Goal: Information Seeking & Learning: Learn about a topic

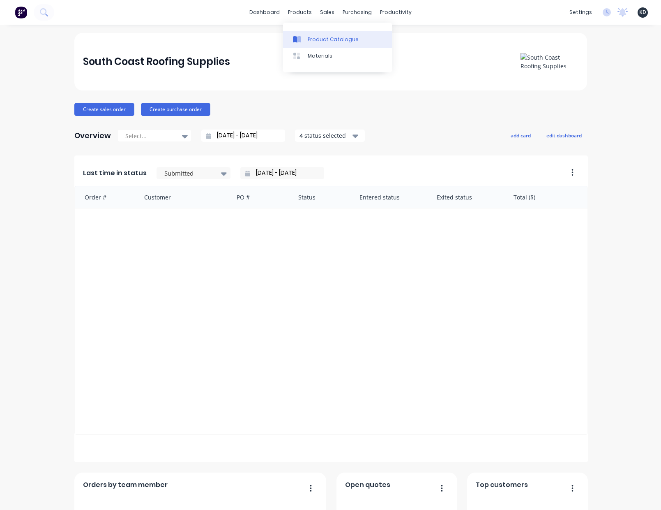
click at [321, 42] on div "Product Catalogue" at bounding box center [333, 39] width 51 height 7
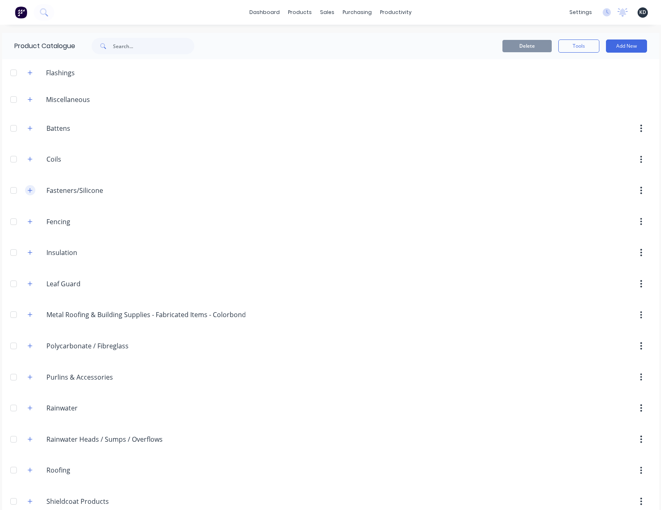
click at [30, 188] on icon "button" at bounding box center [30, 190] width 5 height 6
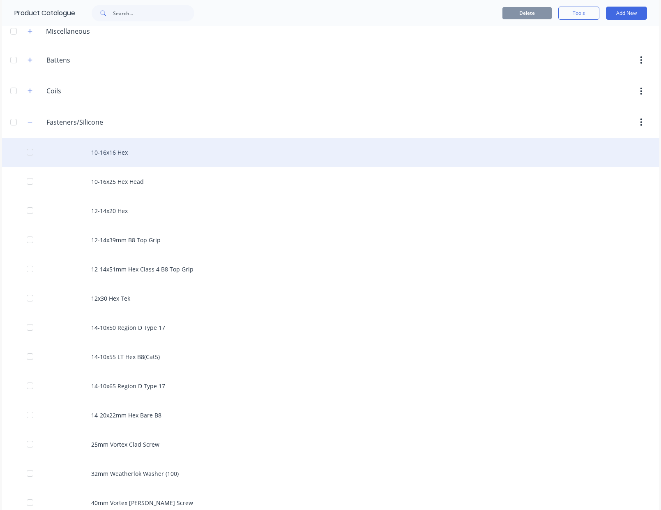
scroll to position [148, 0]
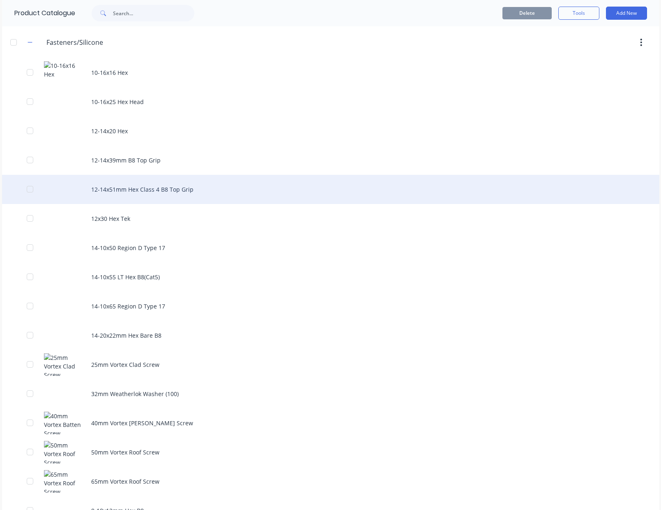
click at [247, 185] on div "12-14x51mm Hex Class 4 B8 Top Grip" at bounding box center [331, 189] width 658 height 29
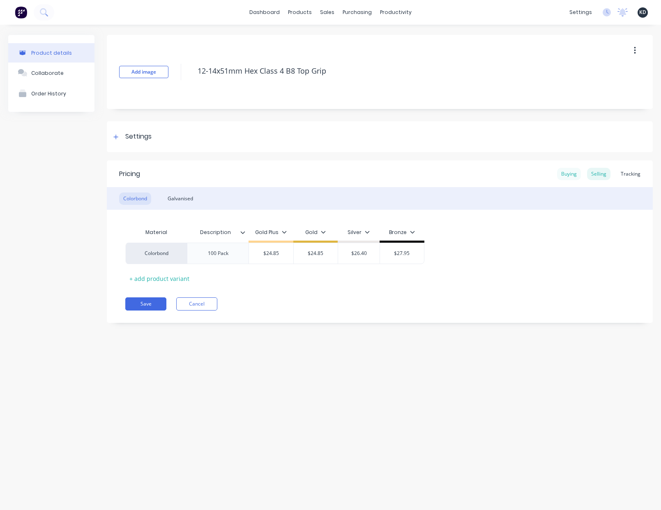
click at [577, 173] on div "Buying" at bounding box center [569, 174] width 24 height 12
click at [519, 380] on div "Product details Collaborate Order History Add image 12-14x51mm Hex Class 4 B8 T…" at bounding box center [330, 259] width 661 height 469
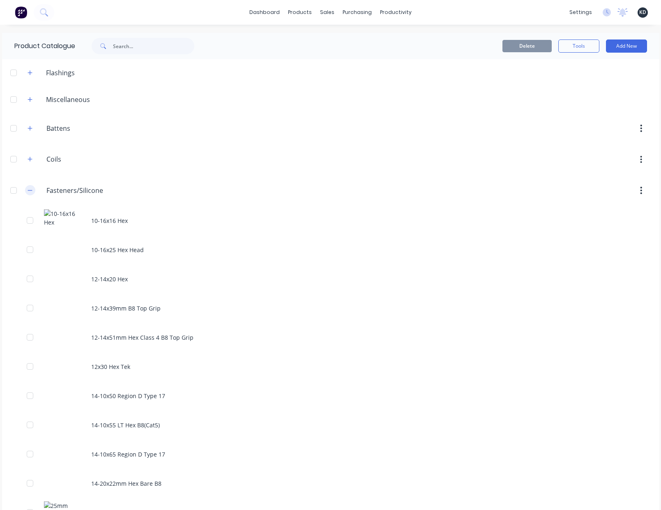
click at [28, 190] on icon "button" at bounding box center [30, 190] width 5 height 6
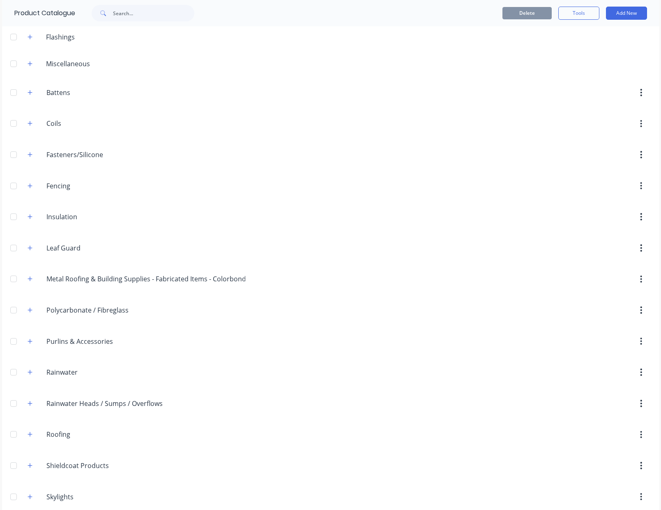
scroll to position [77, 0]
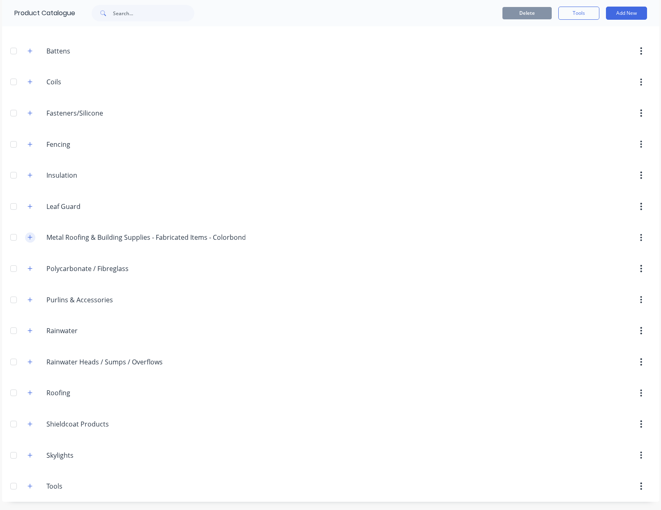
click at [29, 233] on button "button" at bounding box center [30, 237] width 10 height 10
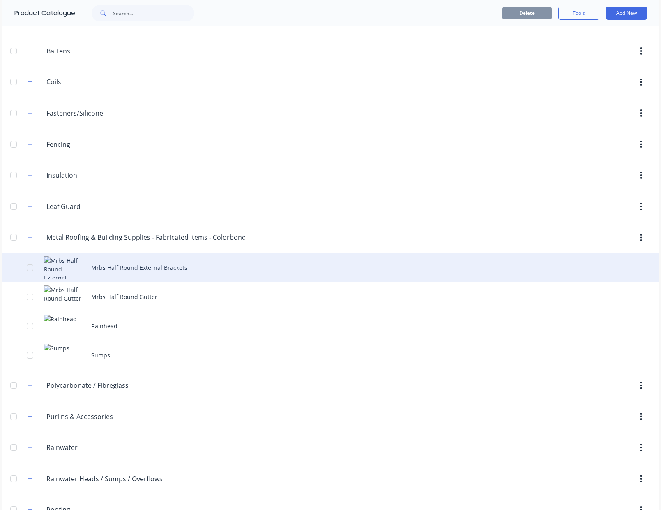
click at [184, 268] on div "Mrbs Half Round External Brackets" at bounding box center [331, 267] width 658 height 29
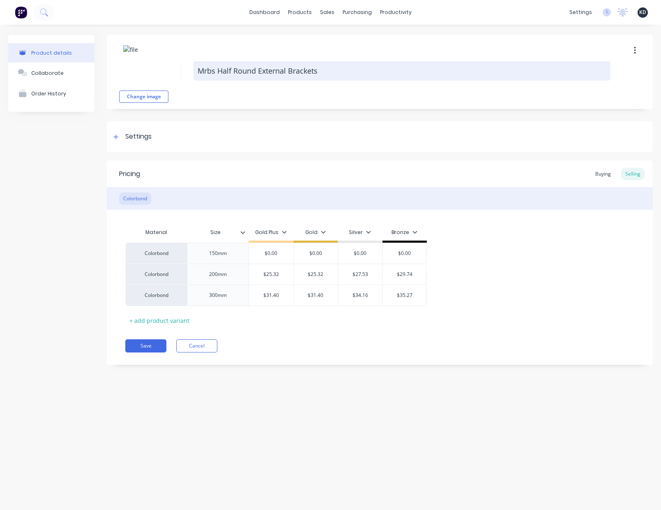
click at [321, 69] on textarea "Mrbs Half Round External Brackets" at bounding box center [402, 70] width 417 height 19
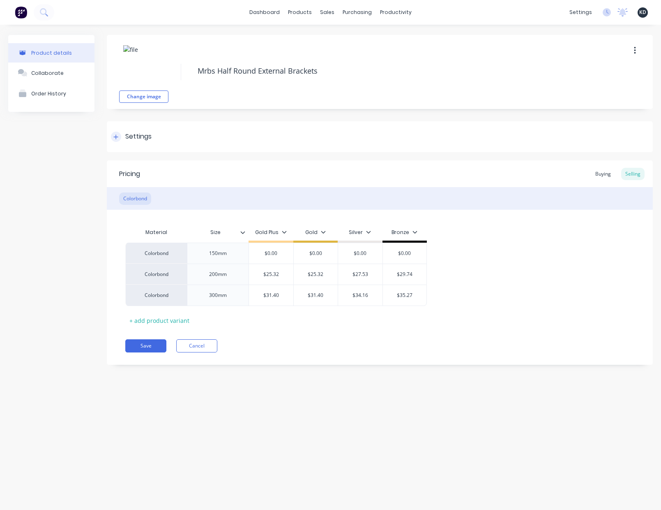
click at [397, 136] on div "Settings" at bounding box center [380, 136] width 546 height 31
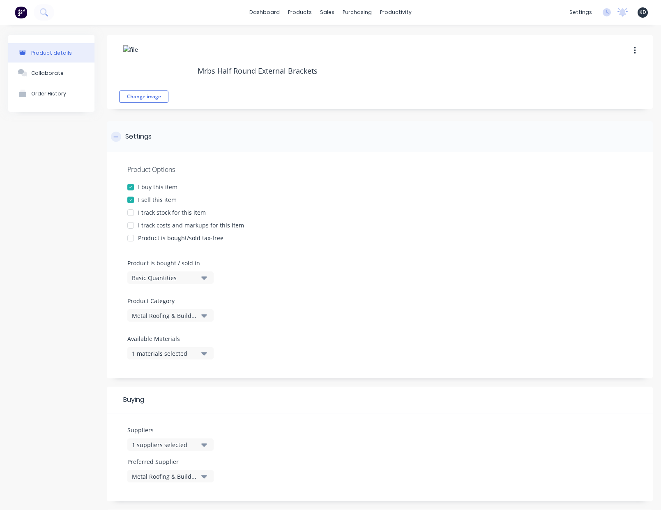
click at [397, 136] on div "Settings" at bounding box center [380, 136] width 546 height 31
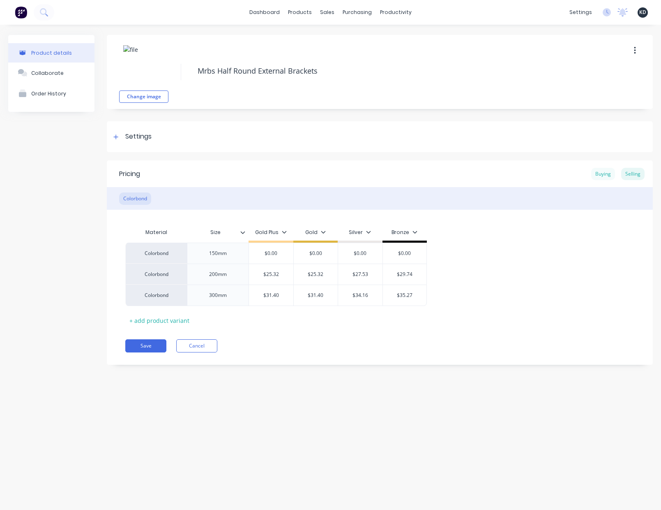
click at [606, 171] on div "Buying" at bounding box center [603, 174] width 24 height 12
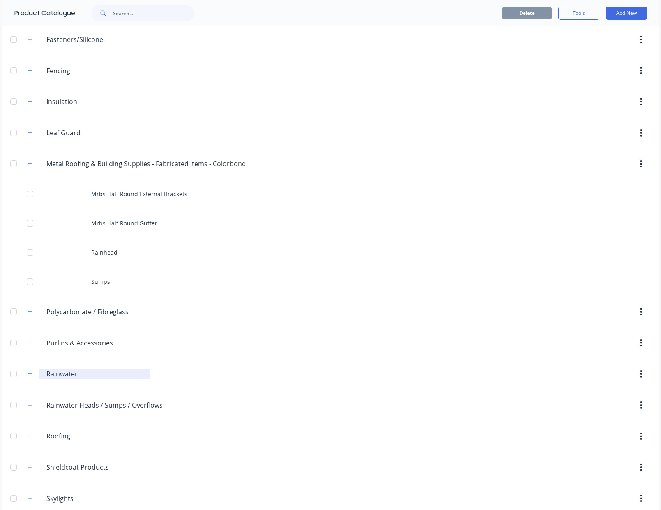
scroll to position [194, 0]
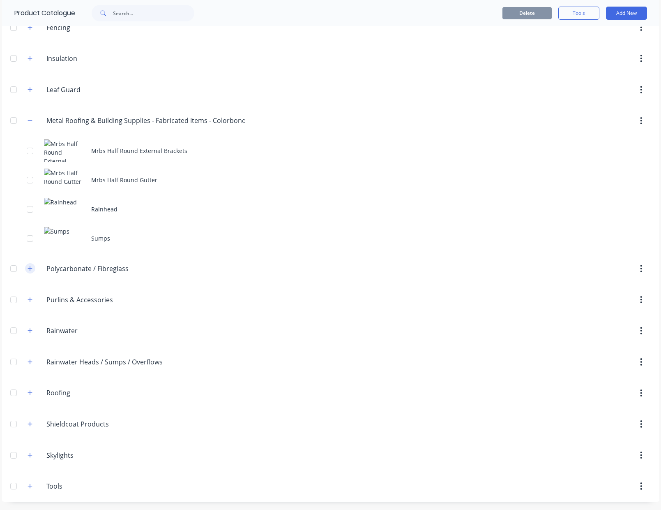
click at [30, 269] on icon "button" at bounding box center [30, 268] width 5 height 6
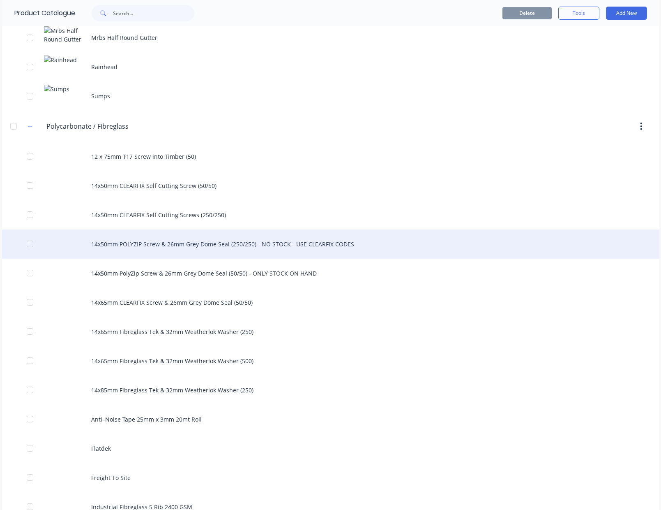
scroll to position [416, 0]
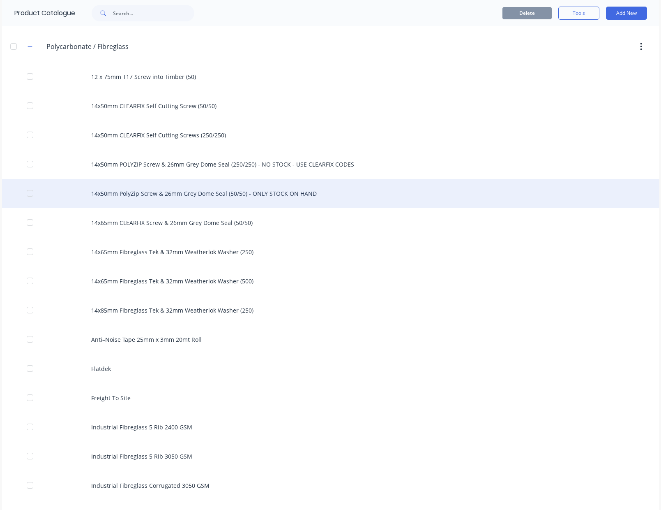
click at [352, 198] on div "14x50mm PolyZip Screw & 26mm Grey Dome Seal (50/50) - ONLY STOCK ON HAND" at bounding box center [331, 193] width 658 height 29
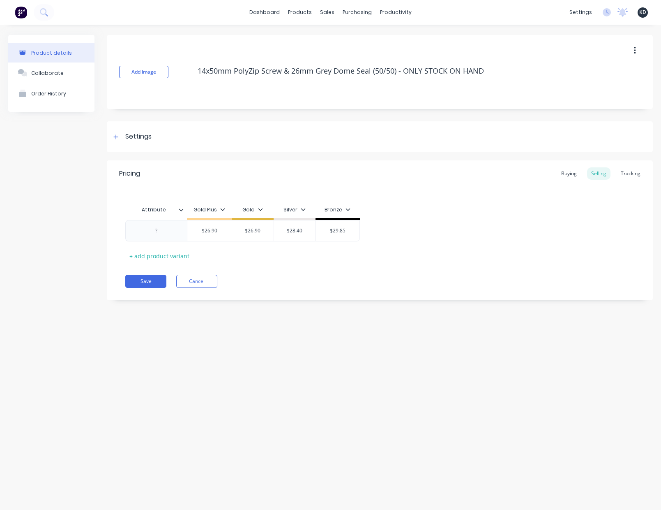
type textarea "x"
click at [635, 173] on div "Tracking" at bounding box center [631, 173] width 28 height 12
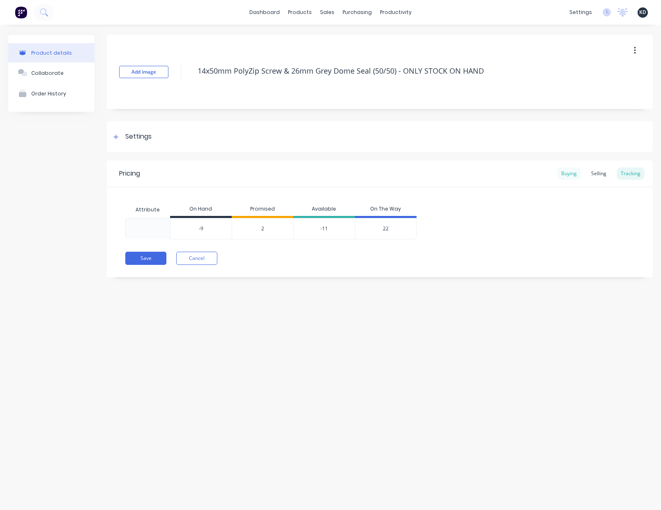
click at [562, 173] on div "Buying" at bounding box center [569, 173] width 24 height 12
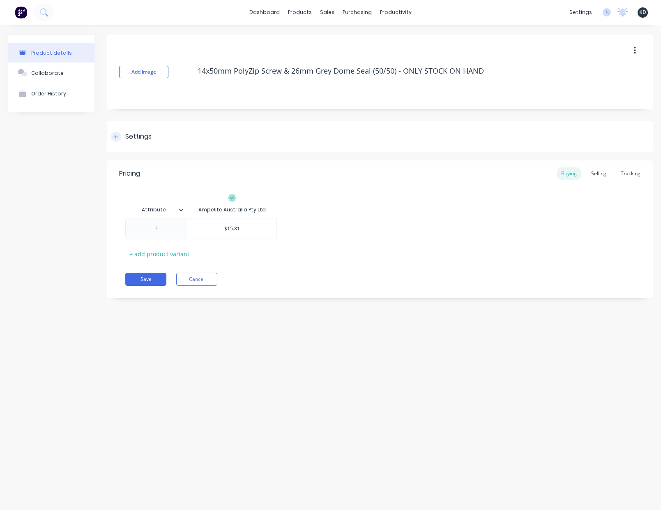
click at [209, 142] on div "Settings" at bounding box center [380, 136] width 546 height 31
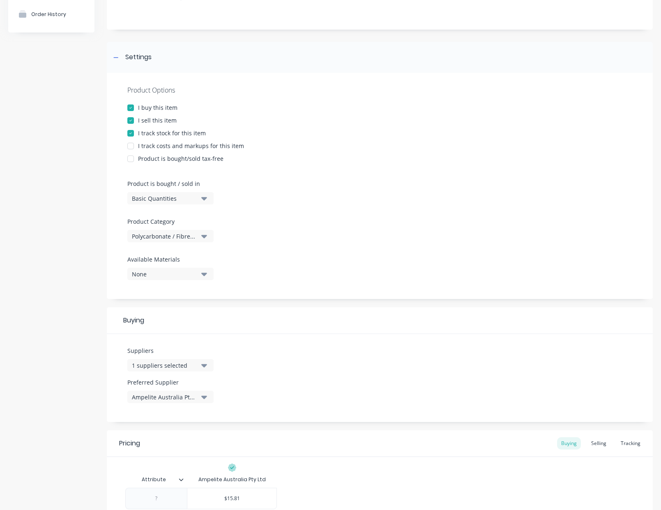
scroll to position [148, 0]
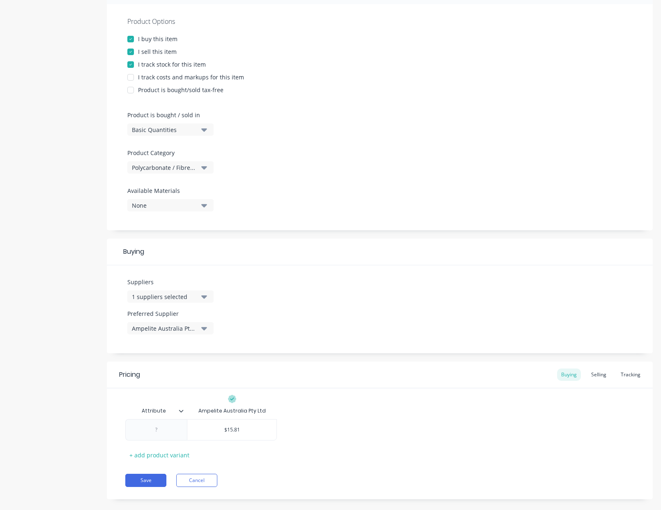
click at [609, 377] on div "Buying Selling Tracking" at bounding box center [601, 374] width 88 height 12
click at [621, 375] on div "Tracking" at bounding box center [631, 374] width 28 height 12
